Goal: Navigation & Orientation: Find specific page/section

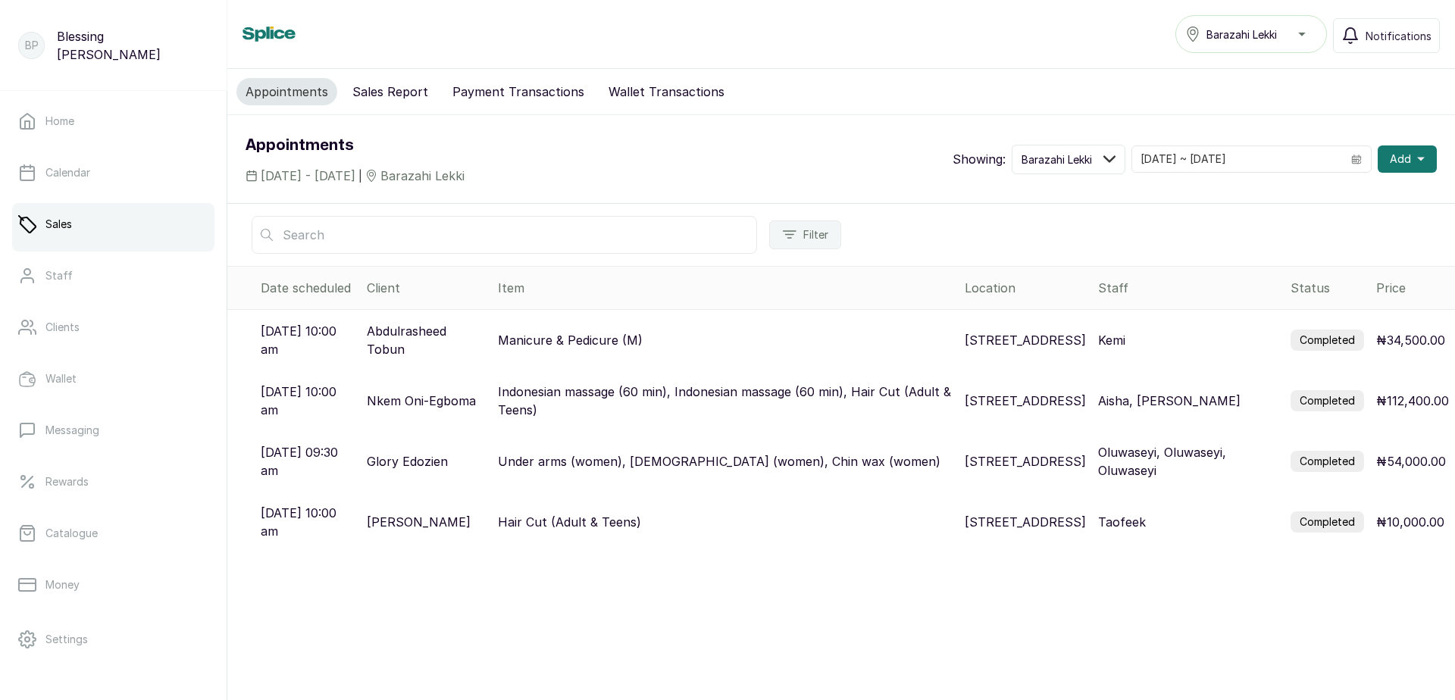
click at [1020, 522] on p "[STREET_ADDRESS]" at bounding box center [1025, 522] width 121 height 18
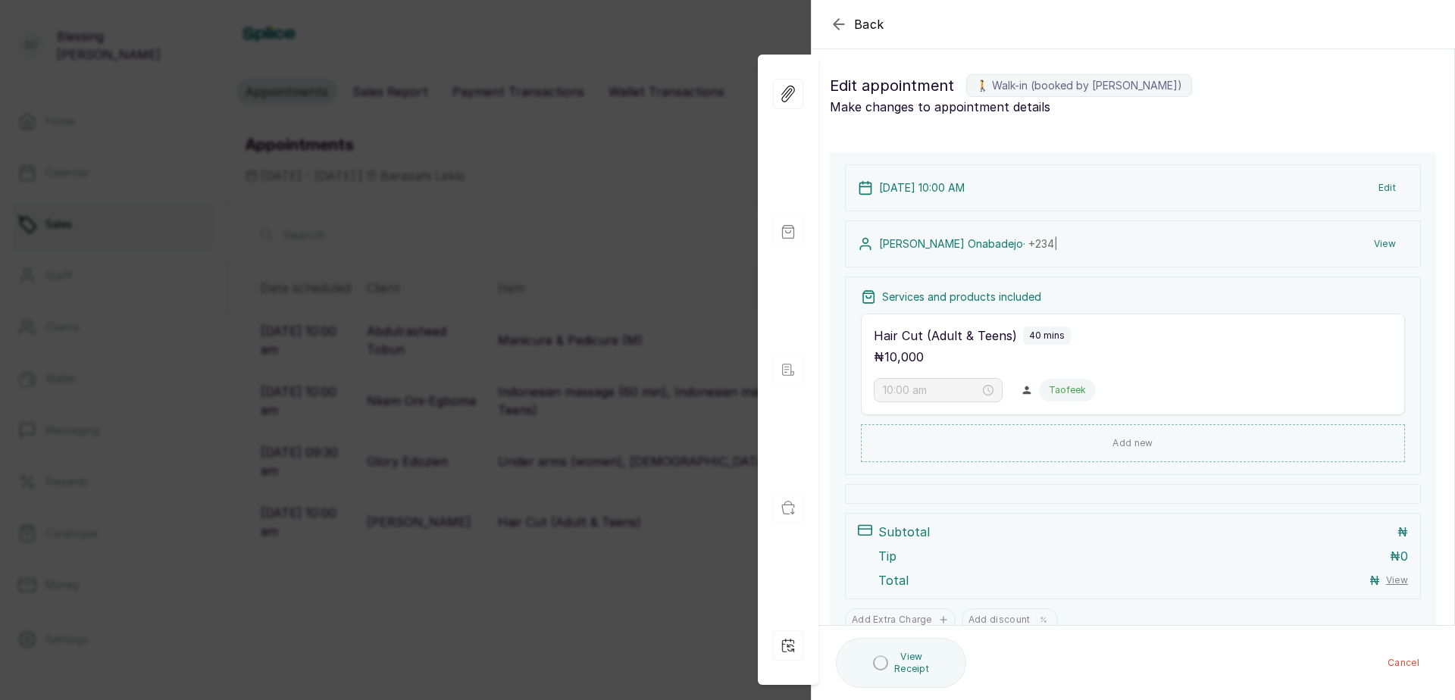
drag, startPoint x: 564, startPoint y: 204, endPoint x: 585, endPoint y: 198, distance: 22.1
click at [565, 204] on div "Back Appointment Details Edit appointment 🚶 Walk-in (booked by [PERSON_NAME]) M…" at bounding box center [727, 350] width 1455 height 700
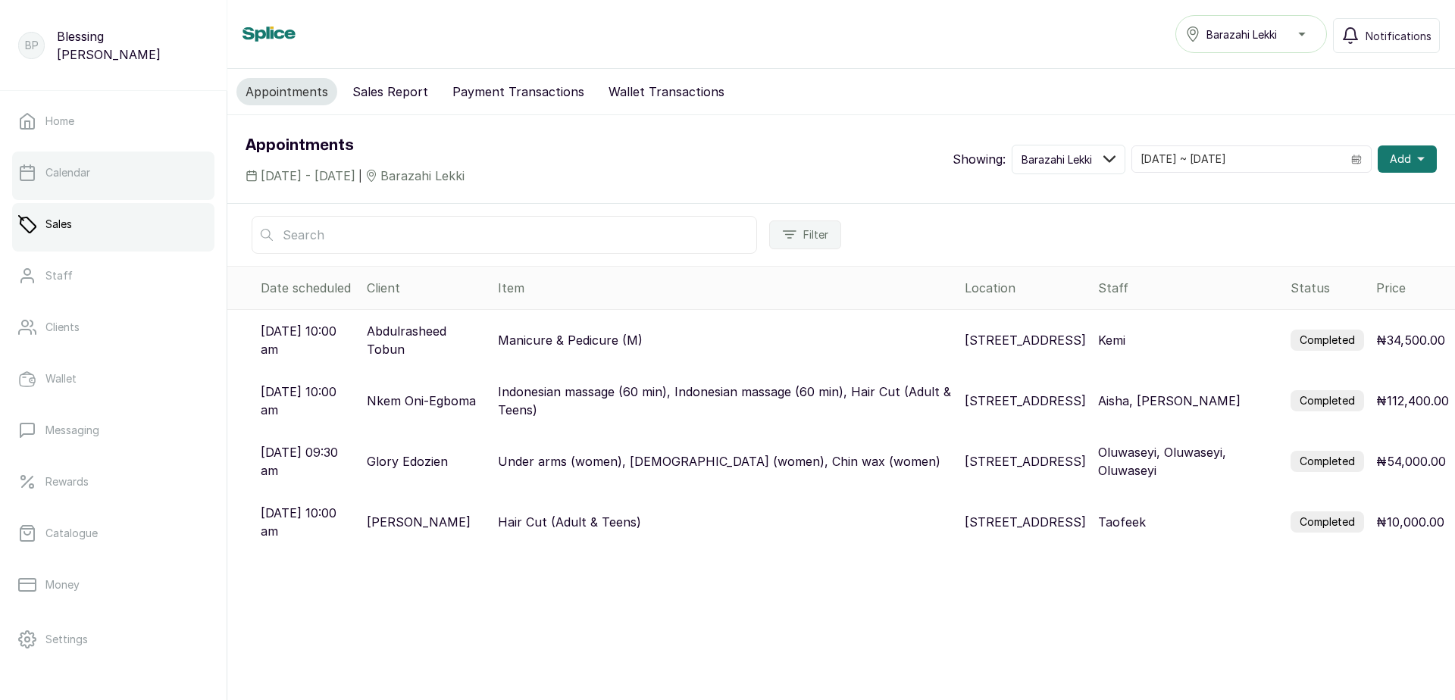
click at [86, 169] on p "Calendar" at bounding box center [67, 172] width 45 height 15
